Goal: Task Accomplishment & Management: Manage account settings

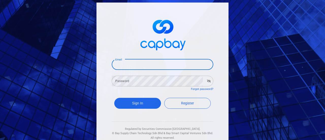
click at [155, 64] on input "Email" at bounding box center [163, 64] width 102 height 11
type input "[EMAIL_ADDRESS][DOMAIN_NAME]"
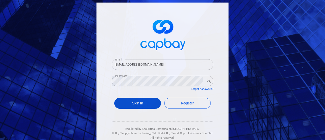
click at [137, 105] on button "Sign In" at bounding box center [137, 103] width 47 height 11
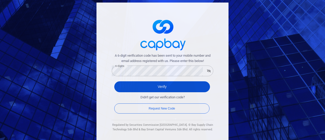
click at [142, 86] on button "Verify" at bounding box center [162, 86] width 96 height 11
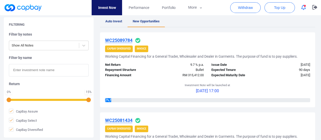
scroll to position [51, 0]
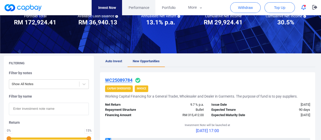
click at [139, 7] on span "Performance" at bounding box center [138, 8] width 21 height 6
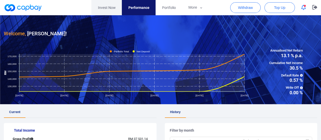
click at [103, 7] on link "Invest Now" at bounding box center [106, 7] width 30 height 15
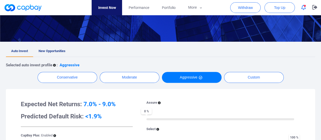
scroll to position [76, 0]
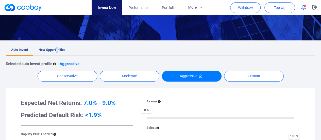
click at [57, 50] on span "New Opportunities" at bounding box center [52, 50] width 27 height 4
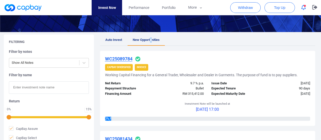
scroll to position [76, 0]
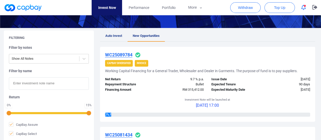
click at [143, 64] on strong "Invoice" at bounding box center [141, 63] width 9 height 3
click at [143, 62] on strong "Invoice" at bounding box center [141, 63] width 9 height 3
click at [126, 63] on strong "CapBay Diversified" at bounding box center [119, 63] width 24 height 3
click at [144, 64] on strong "Invoice" at bounding box center [141, 63] width 9 height 3
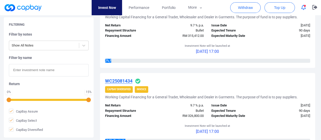
scroll to position [102, 0]
